Goal: Transaction & Acquisition: Purchase product/service

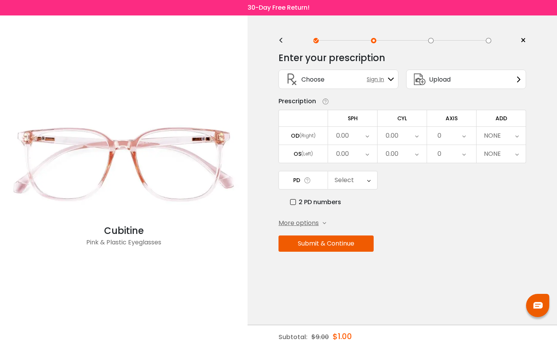
click at [364, 136] on div "0.00" at bounding box center [352, 136] width 49 height 18
click at [359, 209] on li "-2.75" at bounding box center [352, 213] width 49 height 14
click at [367, 153] on icon at bounding box center [366, 154] width 3 height 18
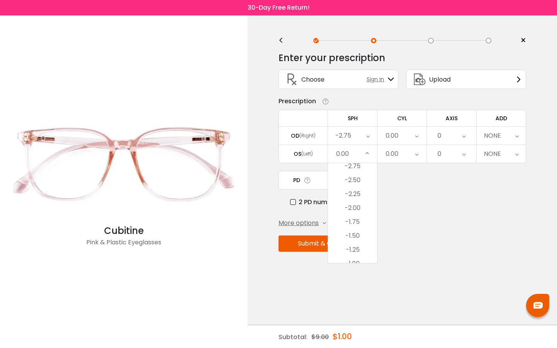
scroll to position [966, 0]
click at [359, 179] on li "-2.50" at bounding box center [352, 179] width 49 height 14
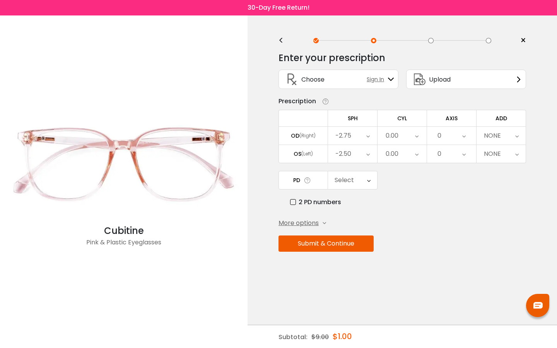
click at [463, 135] on icon at bounding box center [463, 136] width 3 height 18
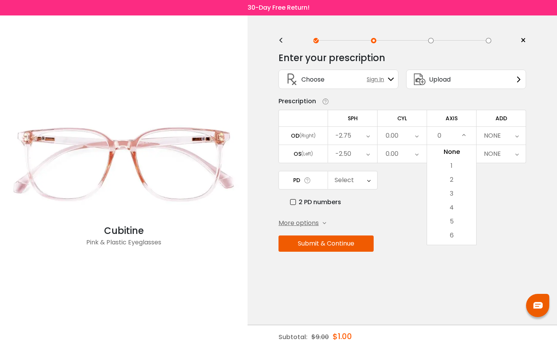
click at [463, 135] on icon at bounding box center [463, 136] width 3 height 18
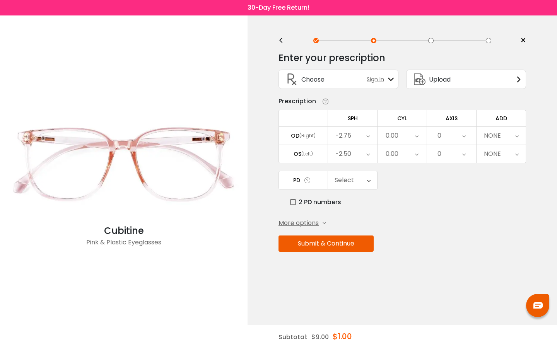
click at [365, 183] on div "Select" at bounding box center [352, 180] width 49 height 18
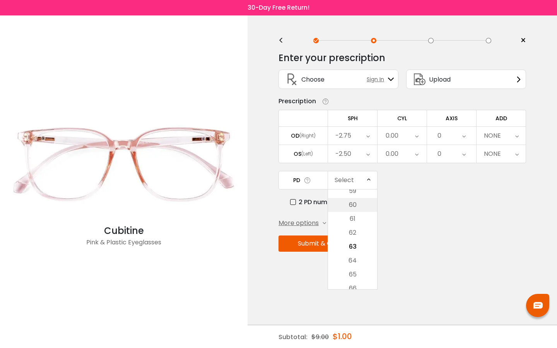
click at [362, 205] on li "60" at bounding box center [352, 205] width 49 height 14
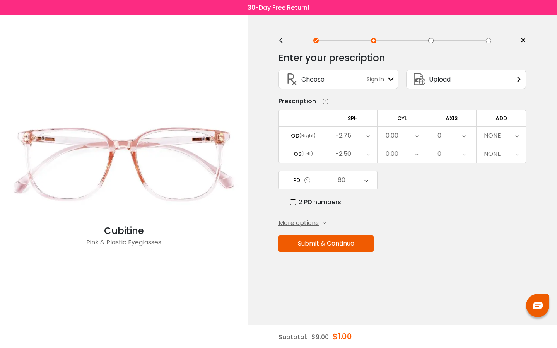
click at [348, 245] on button "Submit & Continue" at bounding box center [325, 243] width 95 height 16
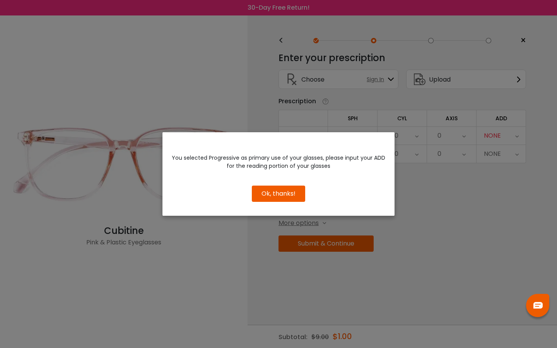
click at [289, 195] on button "Ok, thanks!" at bounding box center [278, 194] width 53 height 16
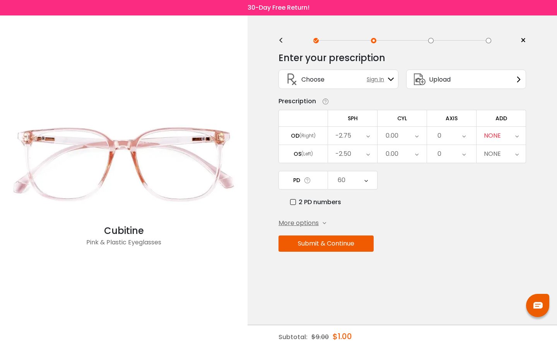
click at [516, 136] on icon at bounding box center [516, 136] width 3 height 18
click at [512, 220] on li "+1.50" at bounding box center [500, 222] width 49 height 14
click at [327, 244] on button "Submit & Continue" at bounding box center [325, 243] width 95 height 16
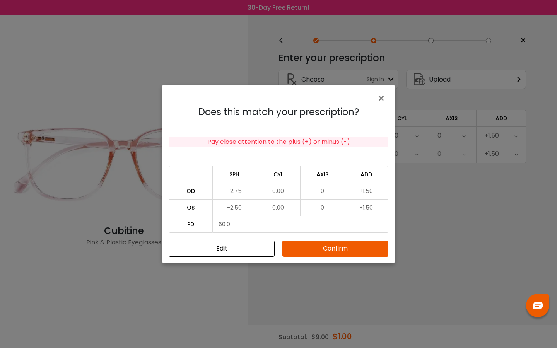
click at [342, 247] on button "Confirm" at bounding box center [335, 249] width 106 height 16
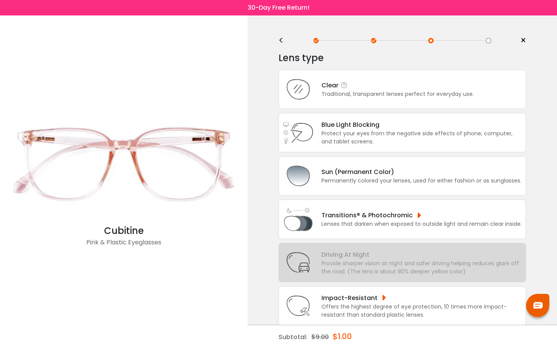
click at [385, 94] on div "Traditional, transparent lenses perfect for everyday use." at bounding box center [397, 94] width 152 height 8
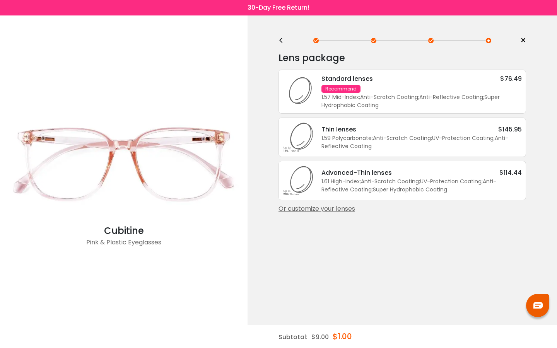
click at [321, 213] on div "Or customize your lenses" at bounding box center [401, 208] width 247 height 9
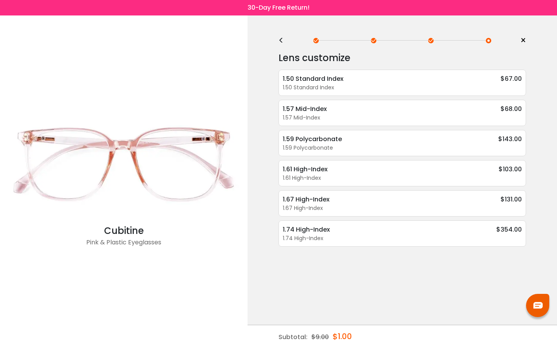
click at [283, 39] on div "<" at bounding box center [284, 41] width 12 height 6
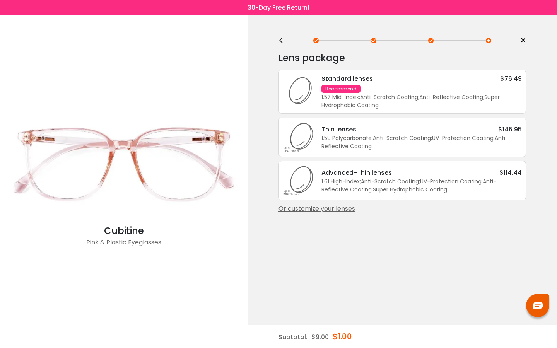
click at [382, 97] on div "1.57 Mid-Index ; Anti-Scratch Coating ; Anti-Reflective Coating ; Super Hydroph…" at bounding box center [421, 101] width 200 height 16
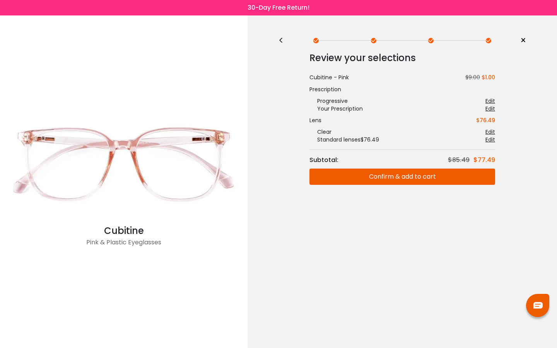
click at [453, 181] on button "Confirm & add to cart" at bounding box center [402, 177] width 186 height 16
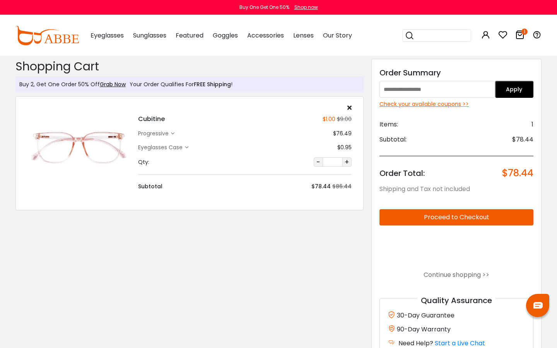
click at [443, 103] on div "Check your available coupons >>" at bounding box center [456, 104] width 154 height 8
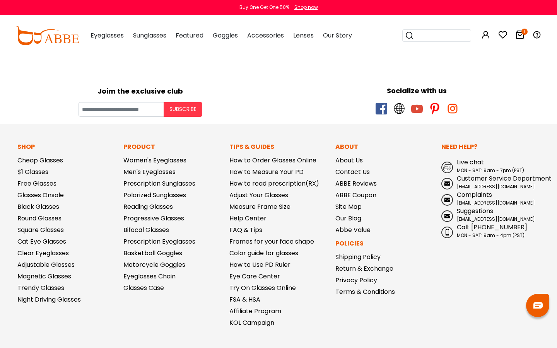
scroll to position [189, 0]
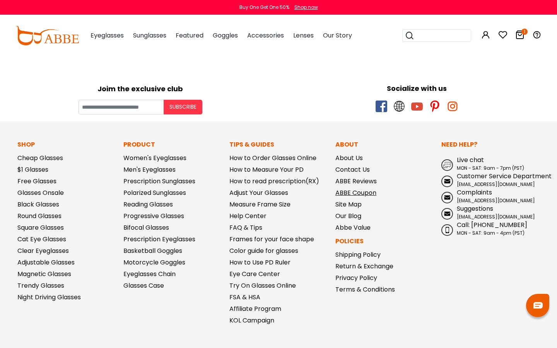
click at [348, 192] on link "ABBE Coupon" at bounding box center [355, 192] width 41 height 9
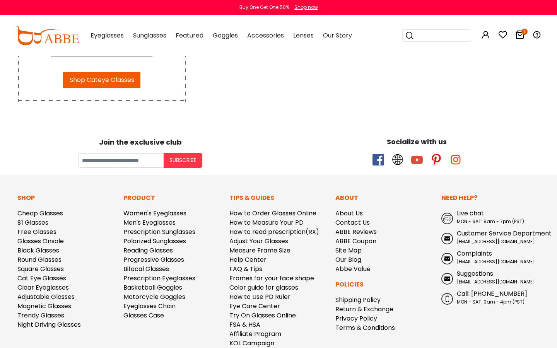
scroll to position [438, 0]
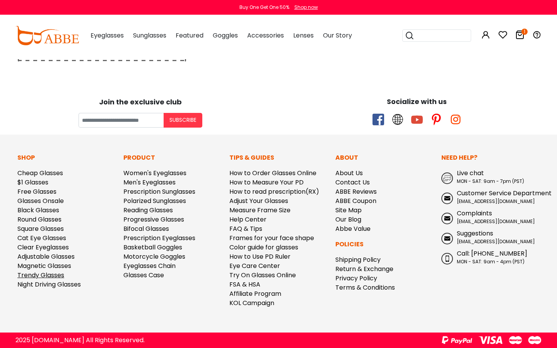
click at [46, 276] on link "Trendy Glasses" at bounding box center [40, 275] width 47 height 9
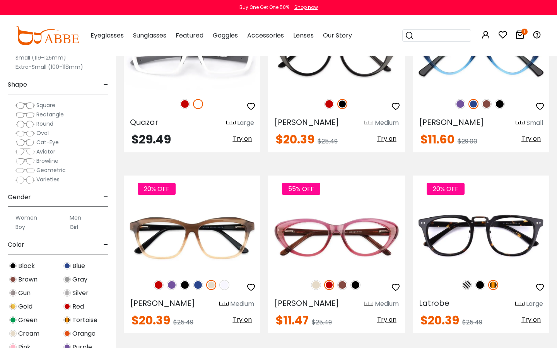
scroll to position [1133, 0]
